Goal: Transaction & Acquisition: Purchase product/service

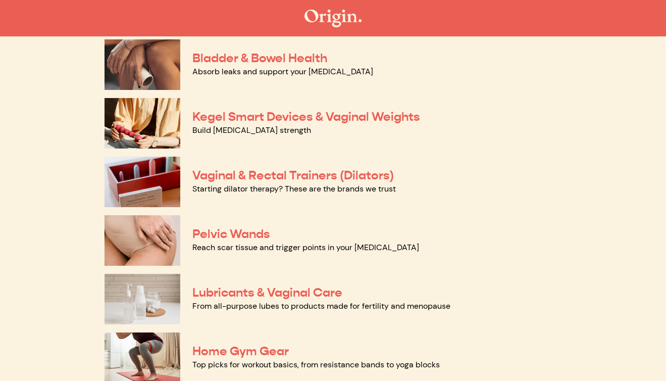
scroll to position [340, 0]
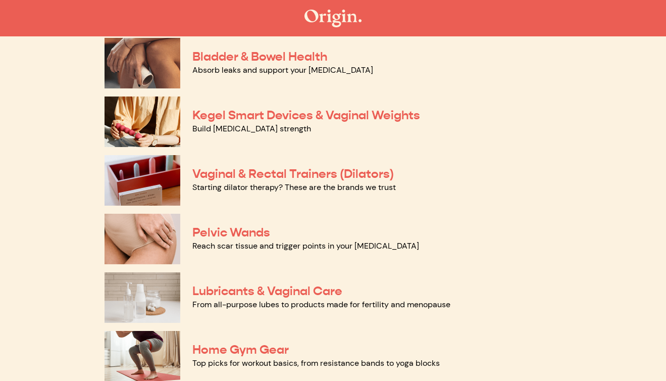
click at [59, 188] on div "The Origin Shop Welcome to our store, where we make it easy to find products re…" at bounding box center [334, 78] width 564 height 739
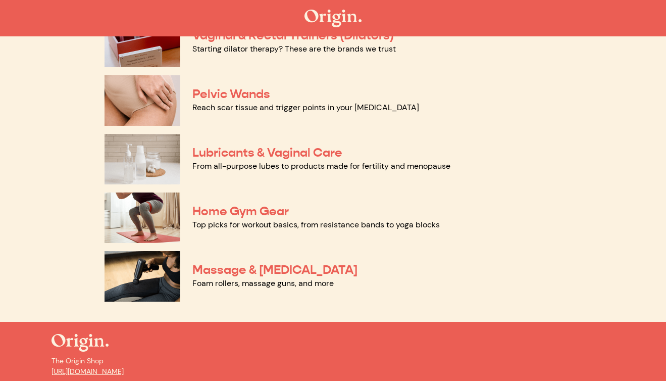
scroll to position [480, 0]
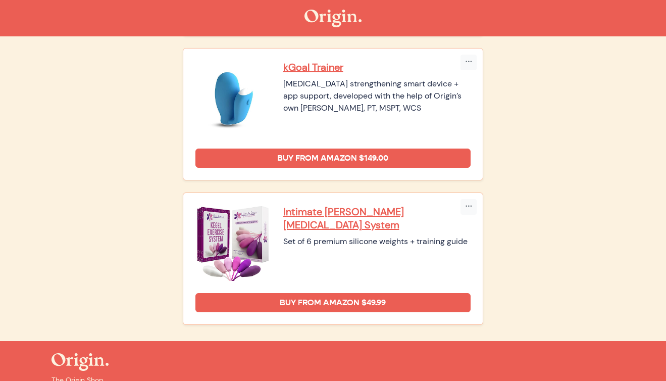
scroll to position [344, 0]
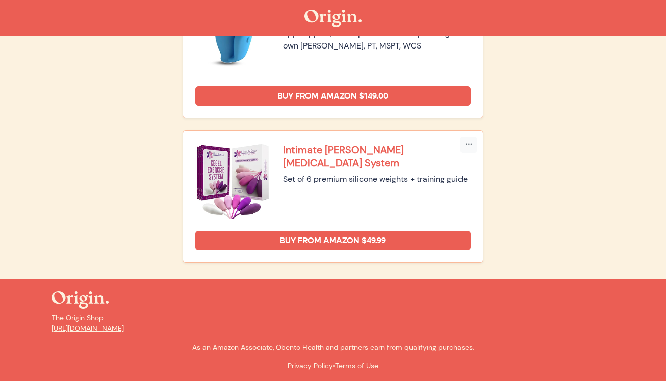
click at [341, 153] on p "Intimate [PERSON_NAME][MEDICAL_DATA] System" at bounding box center [377, 156] width 188 height 26
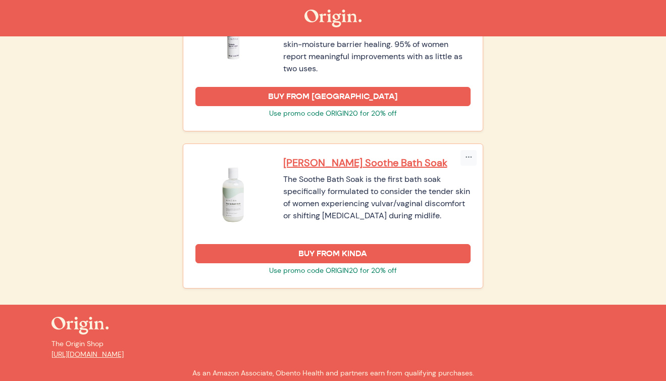
scroll to position [1517, 0]
